Goal: Task Accomplishment & Management: Use online tool/utility

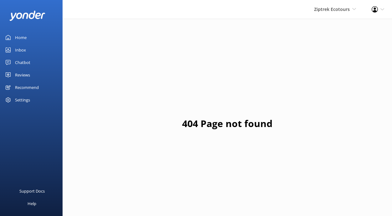
click at [20, 36] on div "Home" at bounding box center [21, 37] width 12 height 13
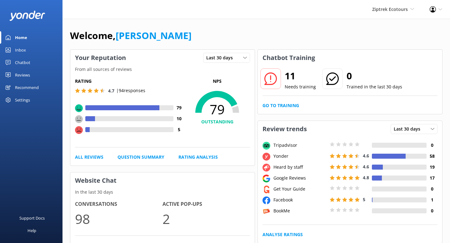
click at [36, 86] on div "Recommend" at bounding box center [27, 87] width 24 height 13
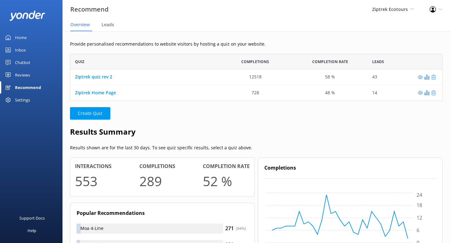
scroll to position [47, 373]
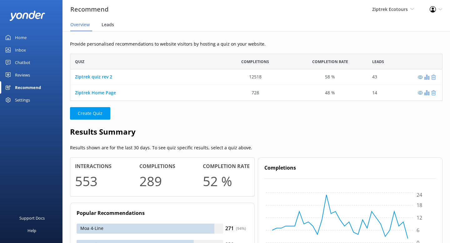
click at [106, 24] on span "Leads" at bounding box center [108, 25] width 13 height 6
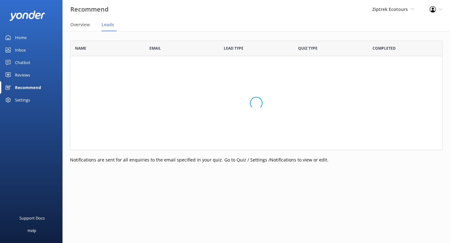
scroll to position [172, 373]
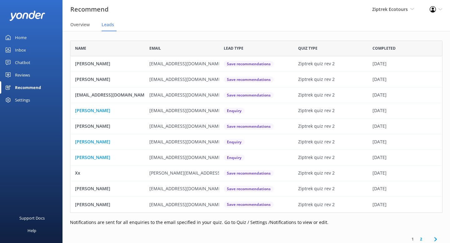
click at [25, 85] on div "Recommend" at bounding box center [28, 87] width 26 height 13
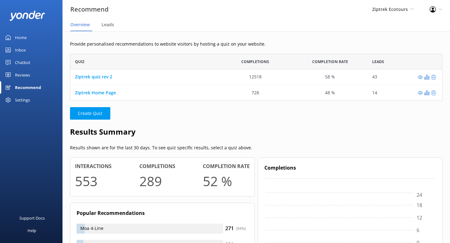
scroll to position [47, 373]
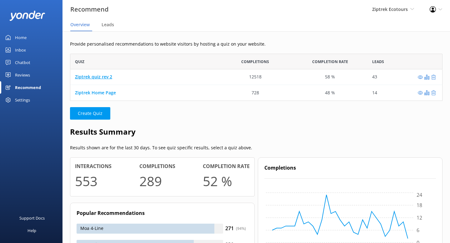
click at [101, 80] on link "Ziptrek quiz rev 2" at bounding box center [93, 77] width 37 height 6
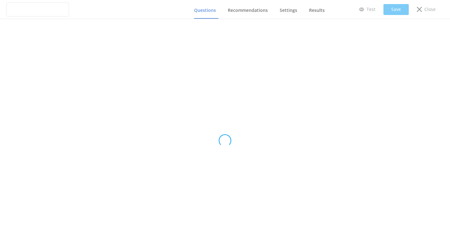
type input "Ziptrek quiz rev 2"
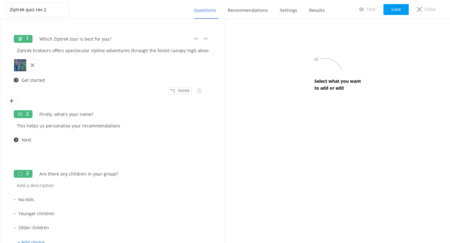
click at [179, 96] on div "1 Which Ziptrek tour is best for you? Ziptrek Ecotours offers spectacular zipli…" at bounding box center [112, 65] width 209 height 75
click at [180, 90] on p "None" at bounding box center [184, 91] width 12 height 6
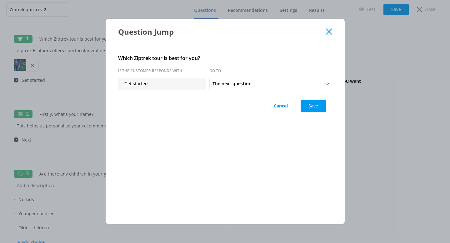
click at [331, 28] on div "Question Jump" at bounding box center [225, 32] width 239 height 26
click at [329, 29] on icon at bounding box center [329, 31] width 6 height 6
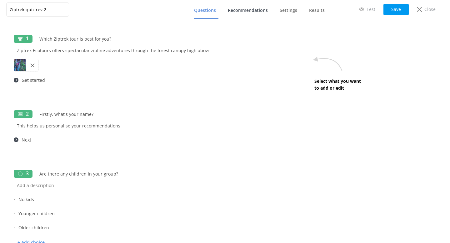
click at [257, 12] on span "Recommendations" at bounding box center [248, 10] width 40 height 6
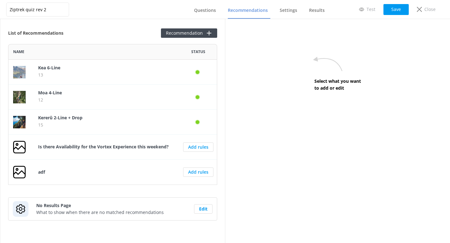
scroll to position [141, 209]
click at [320, 8] on span "Results" at bounding box center [317, 10] width 16 height 6
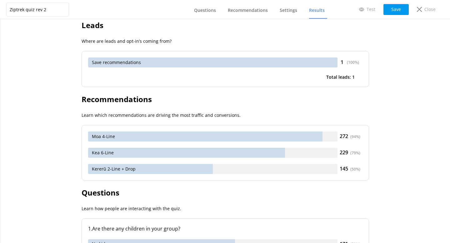
scroll to position [250, 0]
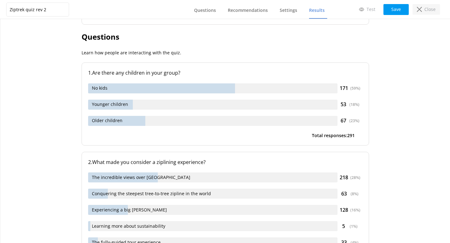
click at [391, 12] on p "Close" at bounding box center [430, 9] width 11 height 7
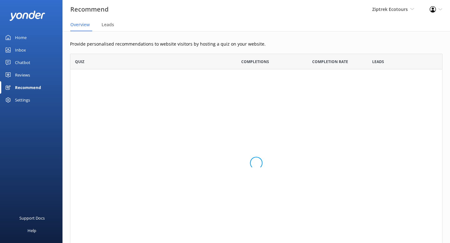
scroll to position [47, 373]
